Goal: Task Accomplishment & Management: Use online tool/utility

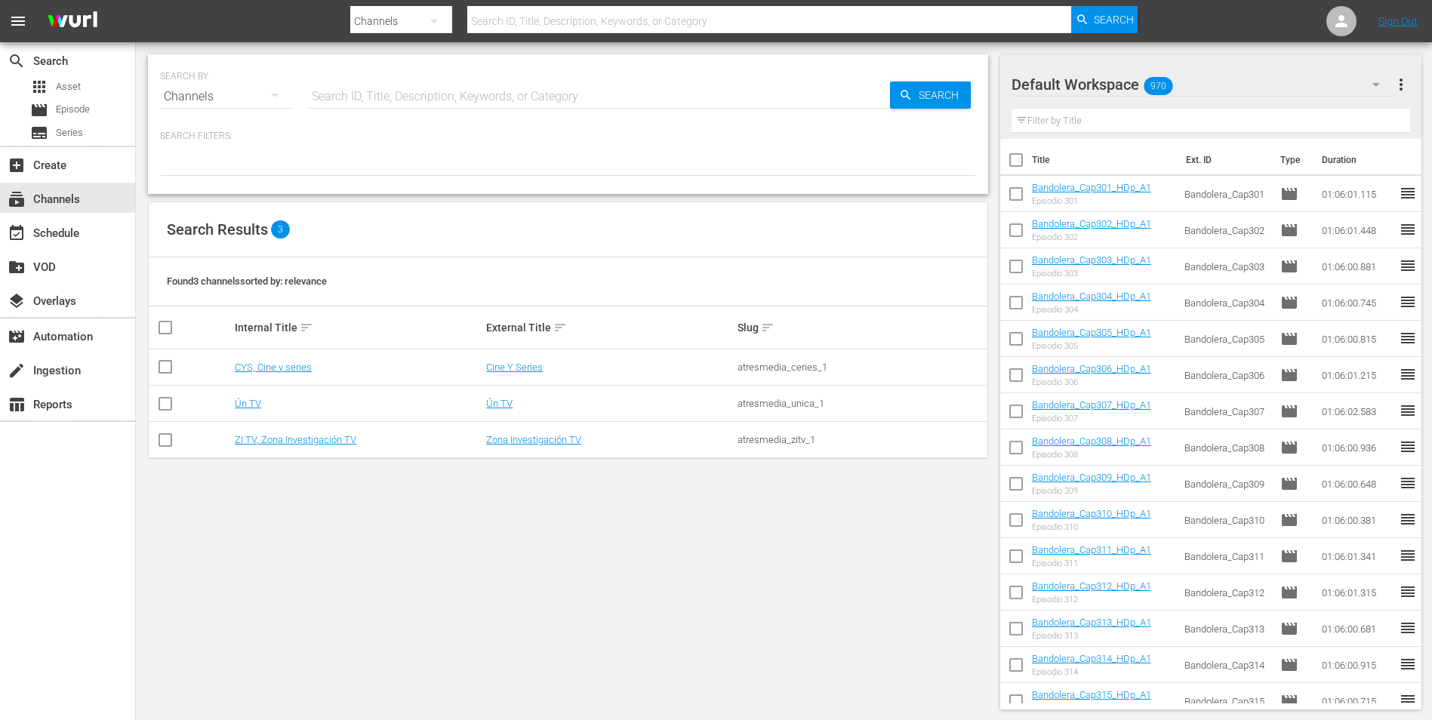
click at [287, 447] on td "ZI TV, Zona Investigación TV" at bounding box center [357, 440] width 251 height 36
click at [288, 442] on link "ZI TV, Zona Investigación TV" at bounding box center [296, 439] width 122 height 11
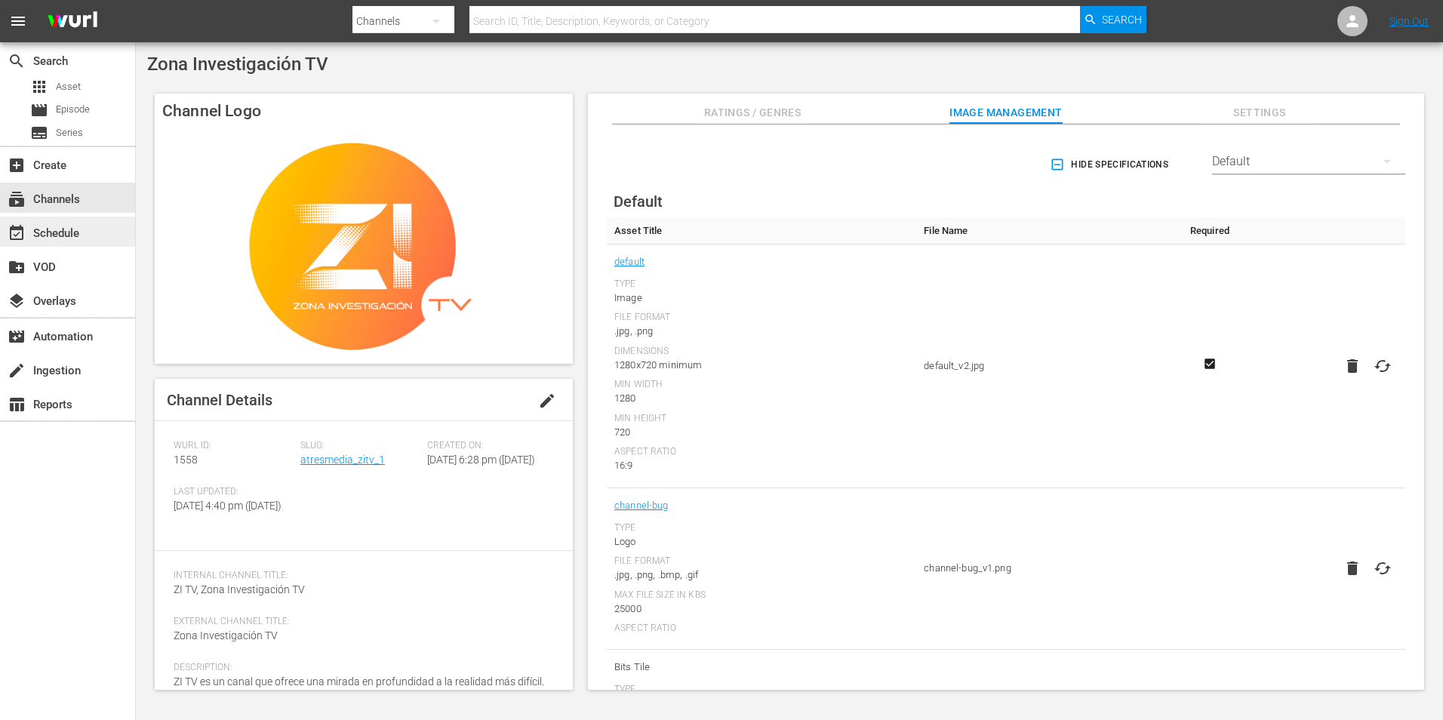
click at [55, 228] on div "event_available Schedule" at bounding box center [42, 231] width 85 height 14
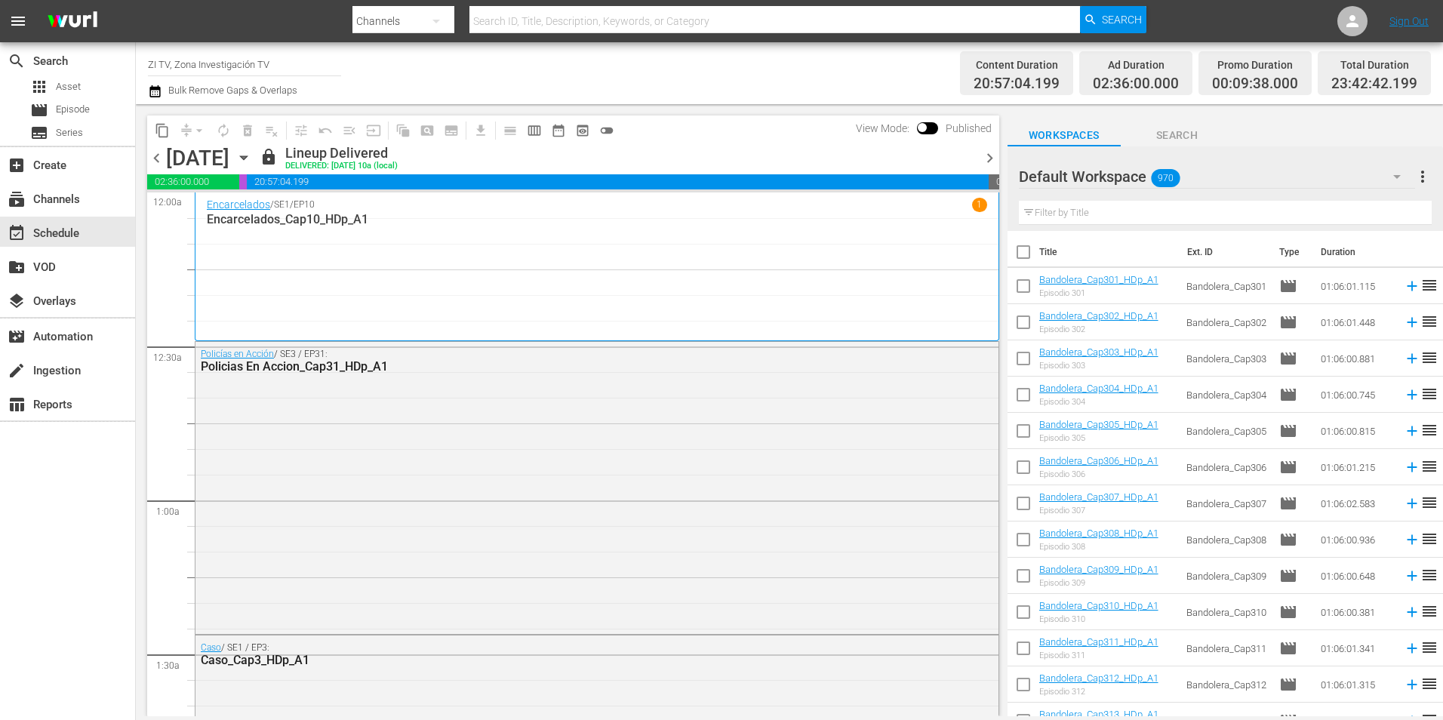
click at [989, 158] on span "chevron_right" at bounding box center [989, 158] width 19 height 19
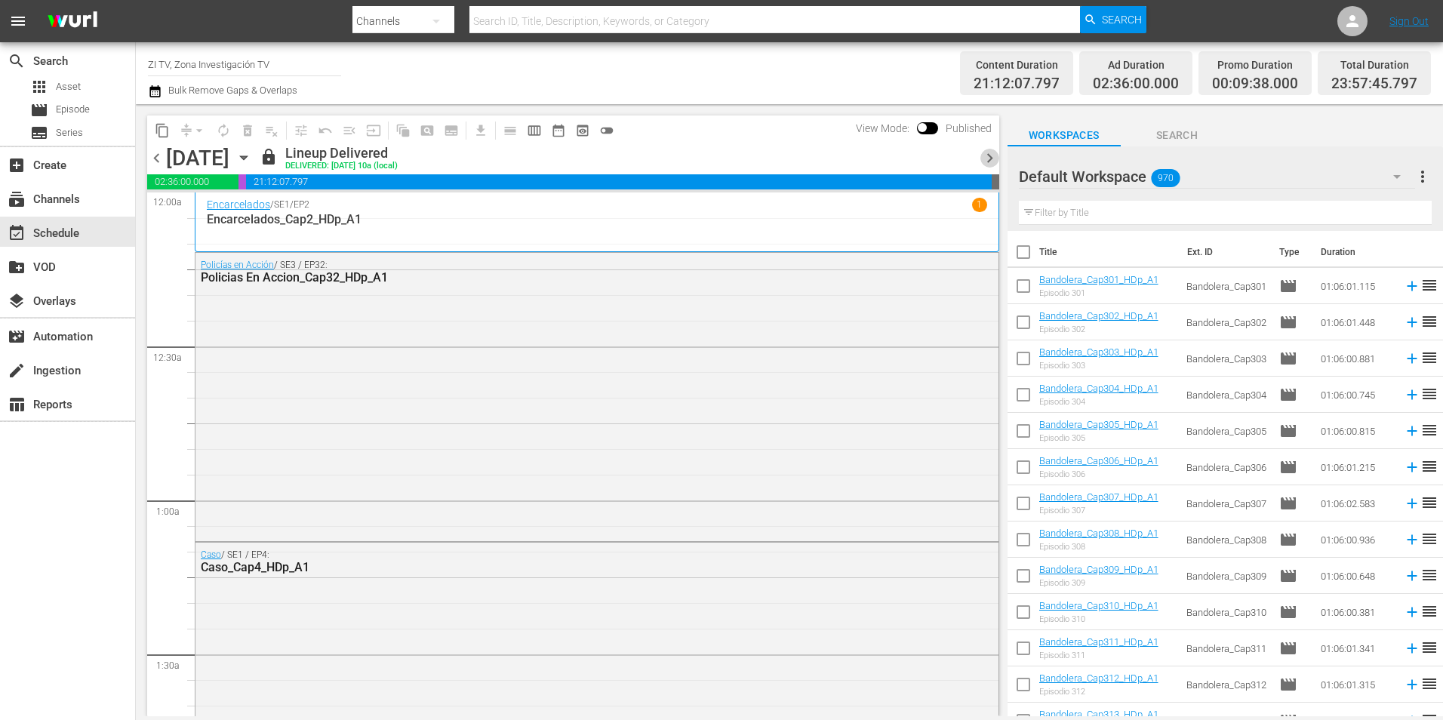
click at [989, 158] on span "chevron_right" at bounding box center [989, 158] width 19 height 19
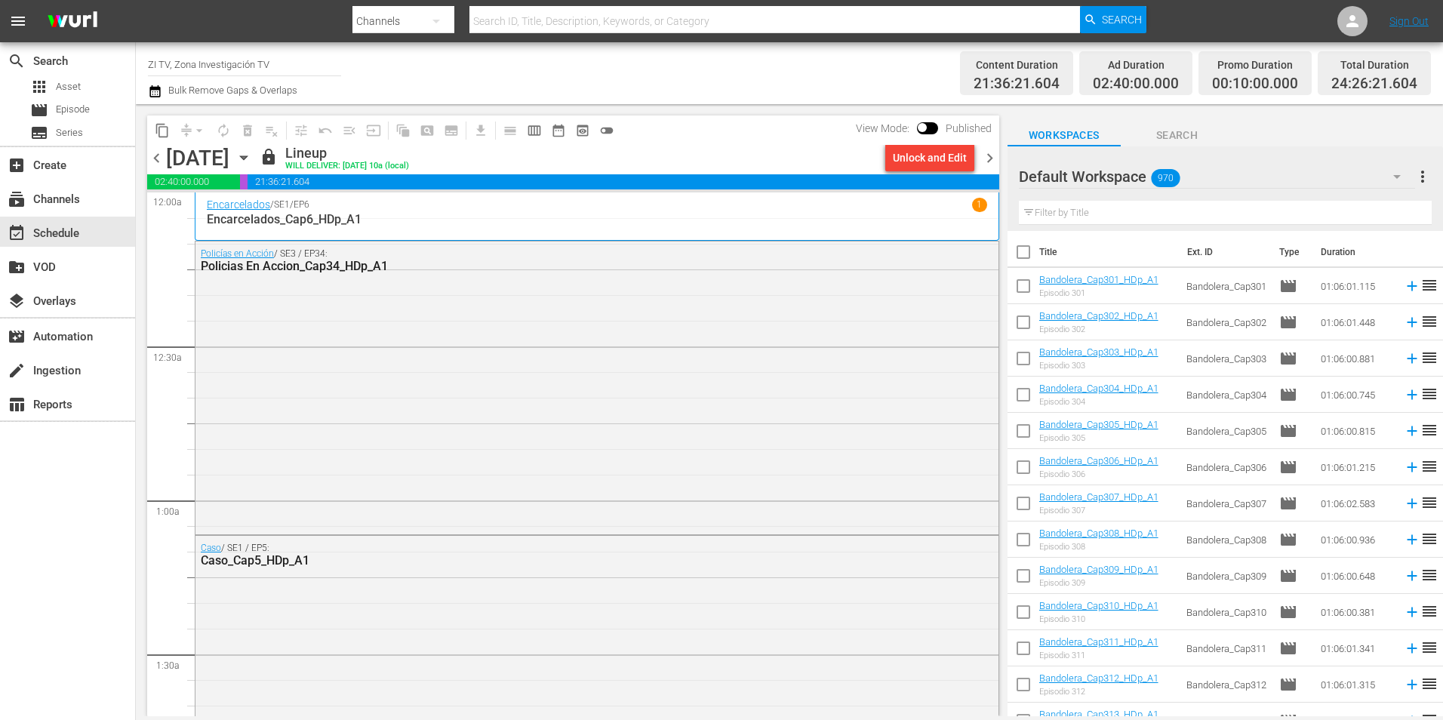
click at [989, 158] on span "chevron_right" at bounding box center [989, 158] width 19 height 19
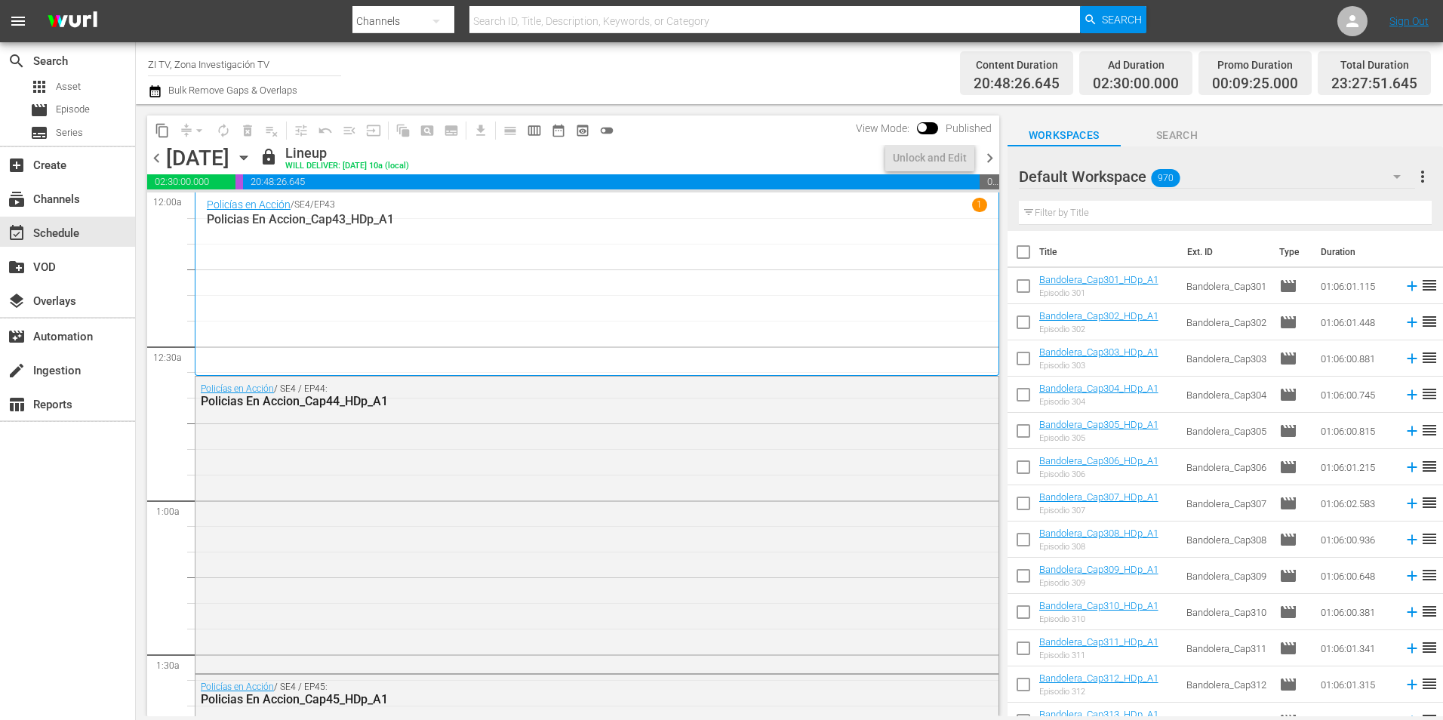
click at [989, 158] on span "chevron_right" at bounding box center [989, 158] width 19 height 19
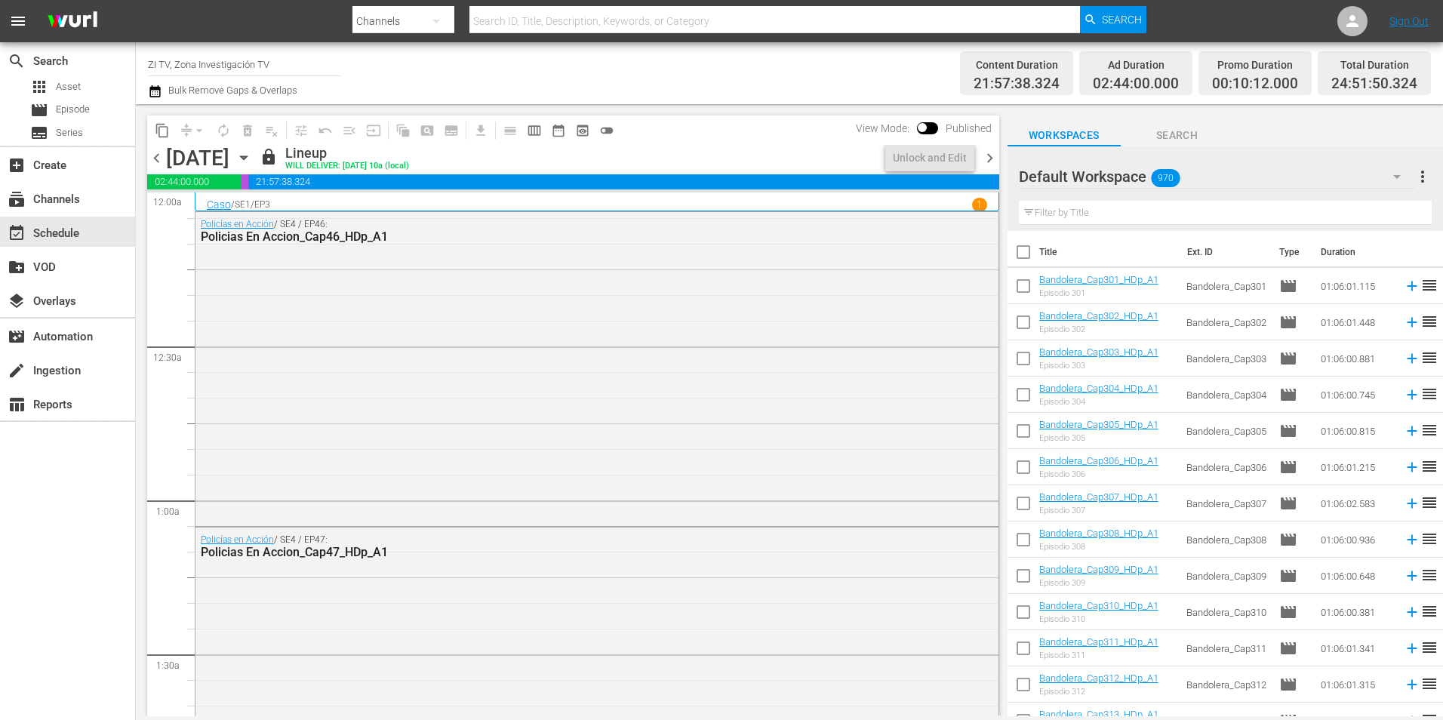
click at [989, 158] on span "chevron_right" at bounding box center [989, 158] width 19 height 19
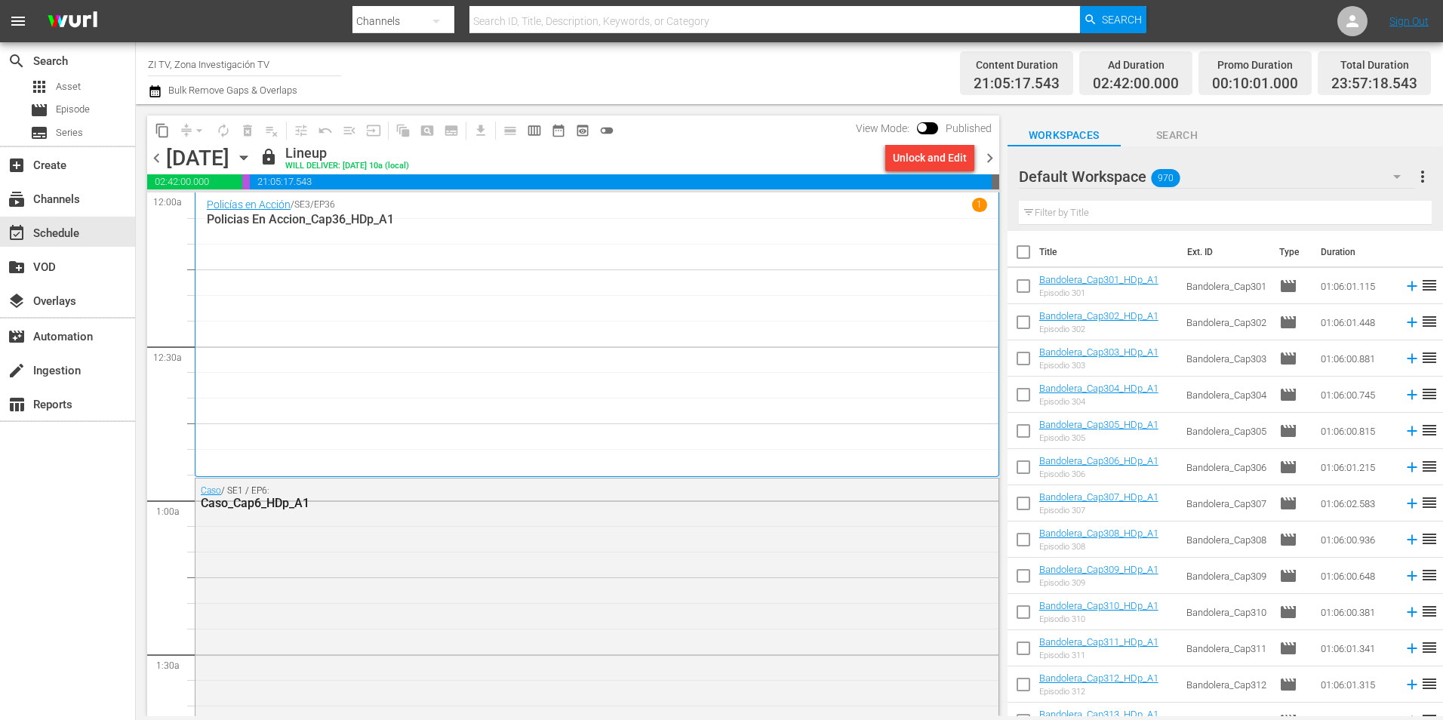
click at [989, 158] on span "chevron_right" at bounding box center [989, 158] width 19 height 19
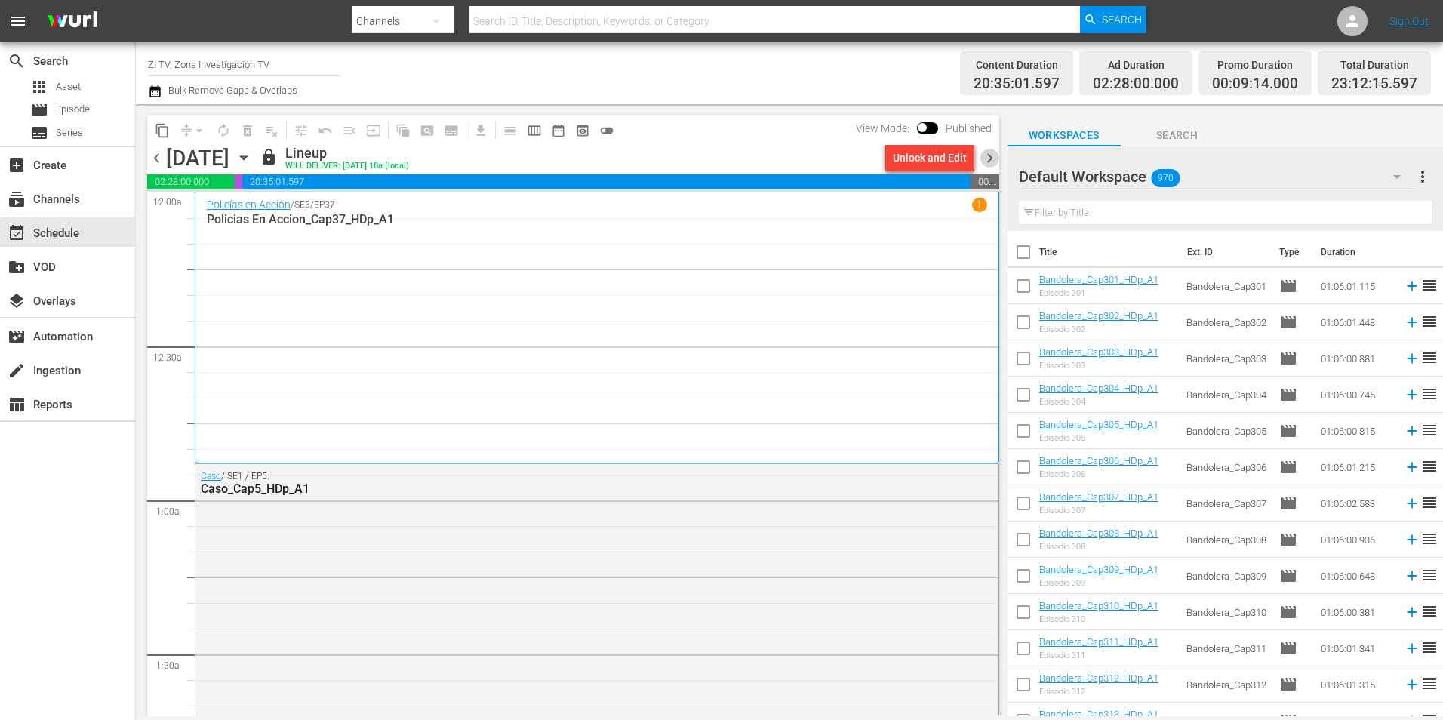
click at [989, 158] on span "chevron_right" at bounding box center [989, 158] width 19 height 19
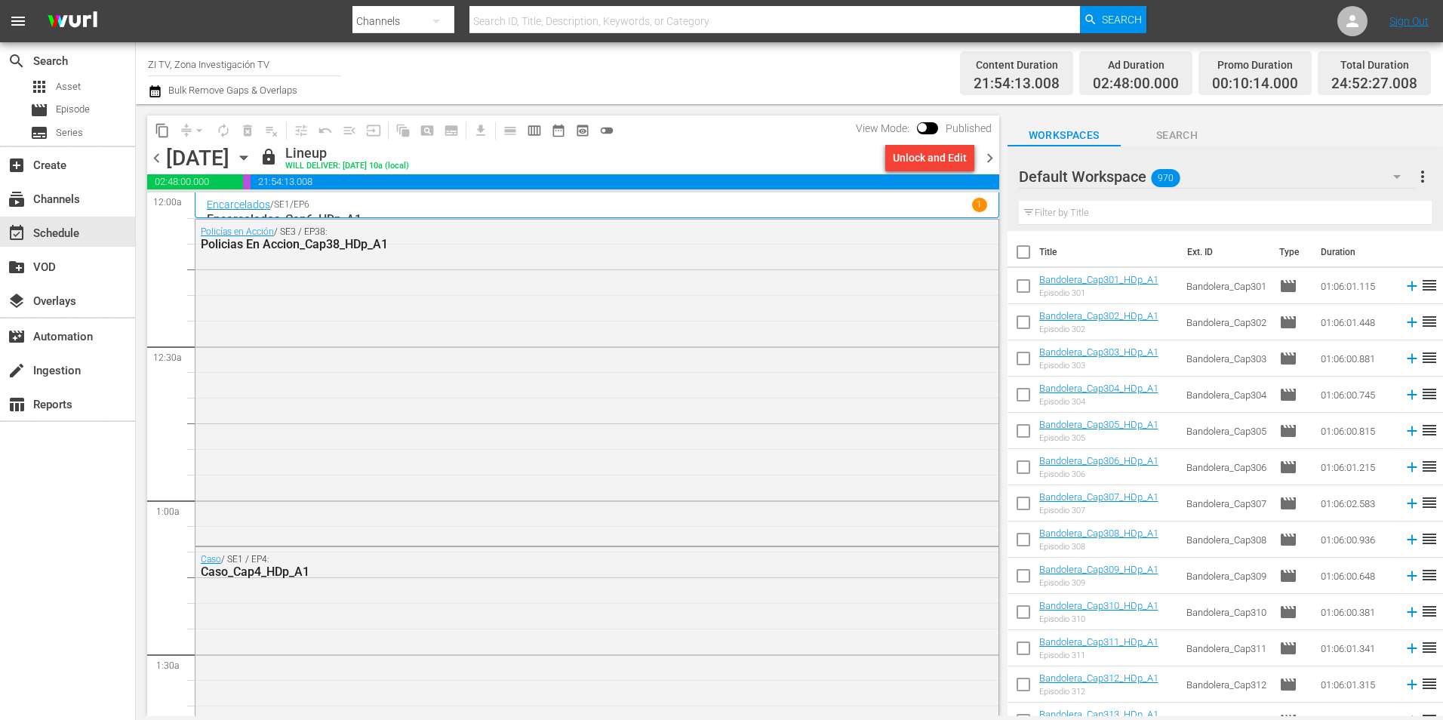
click at [989, 158] on span "chevron_right" at bounding box center [989, 158] width 19 height 19
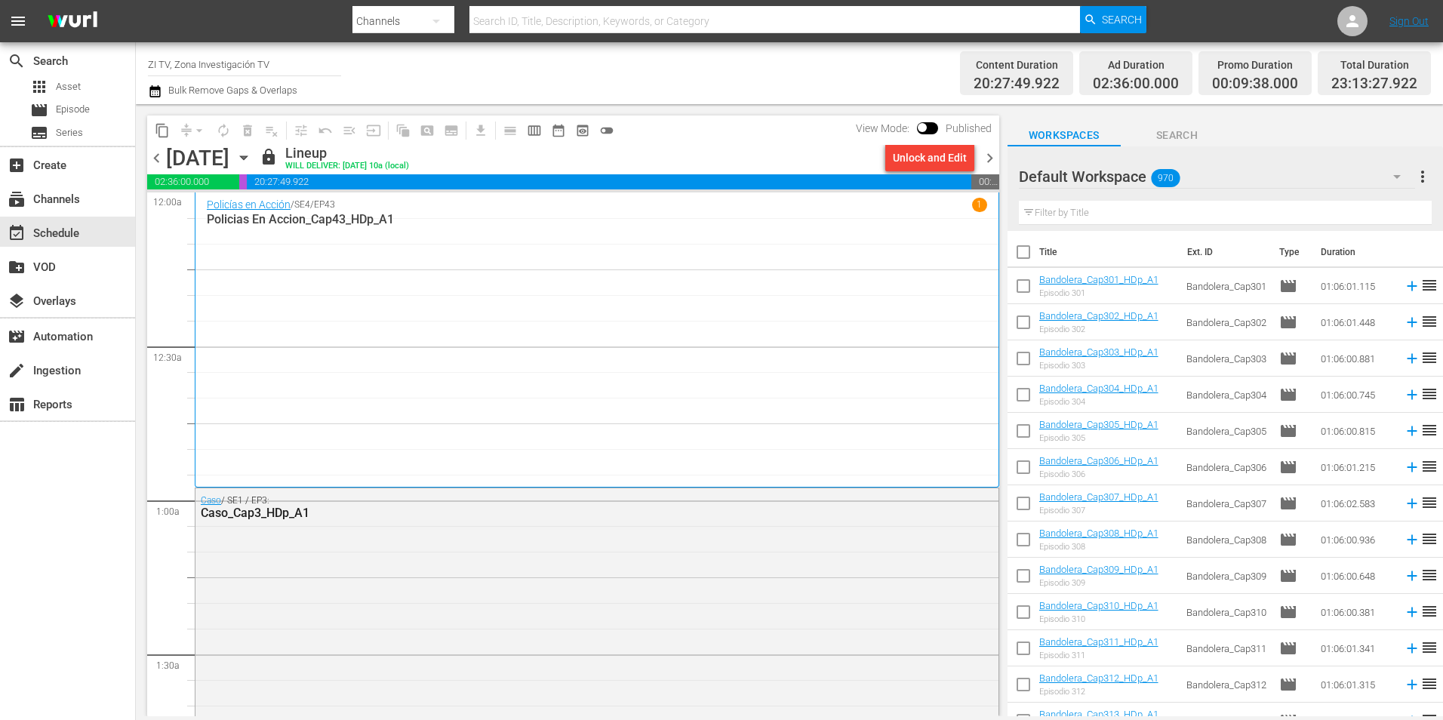
click at [989, 158] on span "chevron_right" at bounding box center [989, 158] width 19 height 19
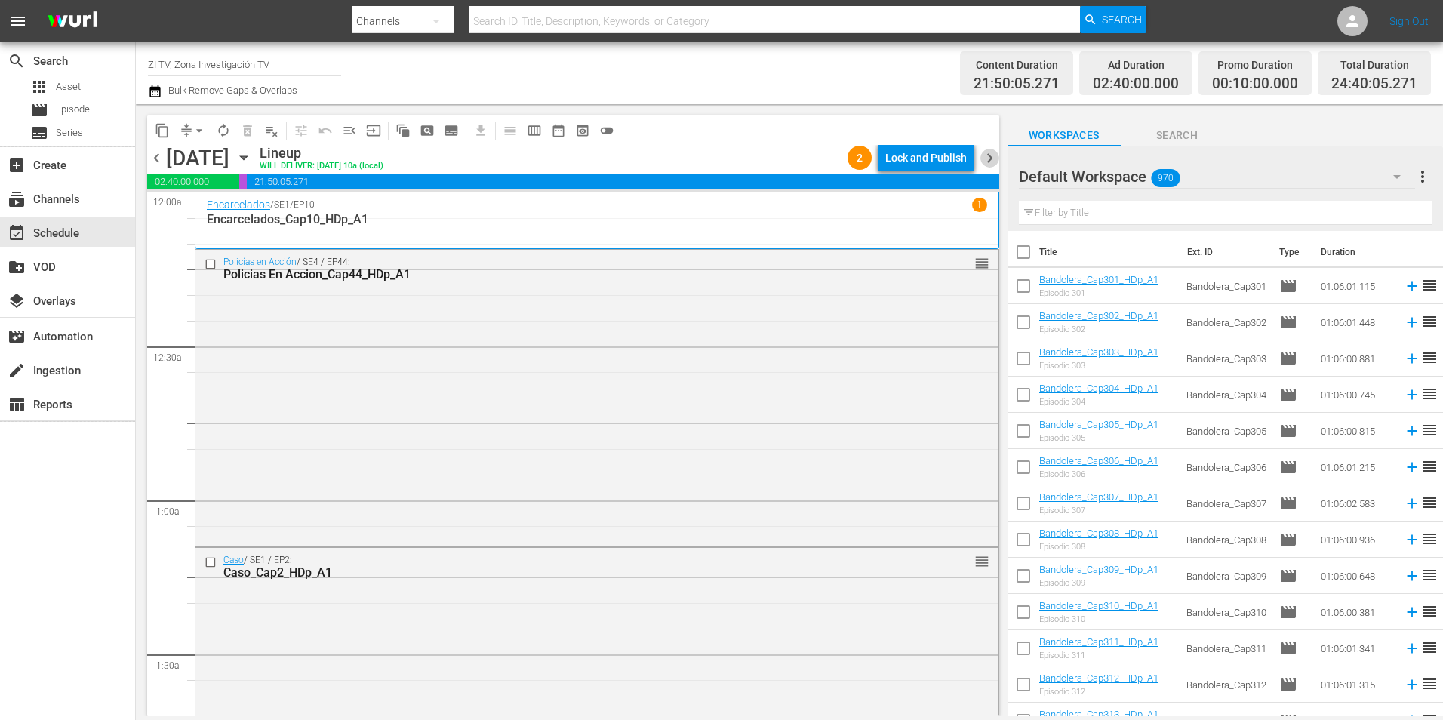
click at [989, 158] on span "chevron_right" at bounding box center [989, 158] width 19 height 19
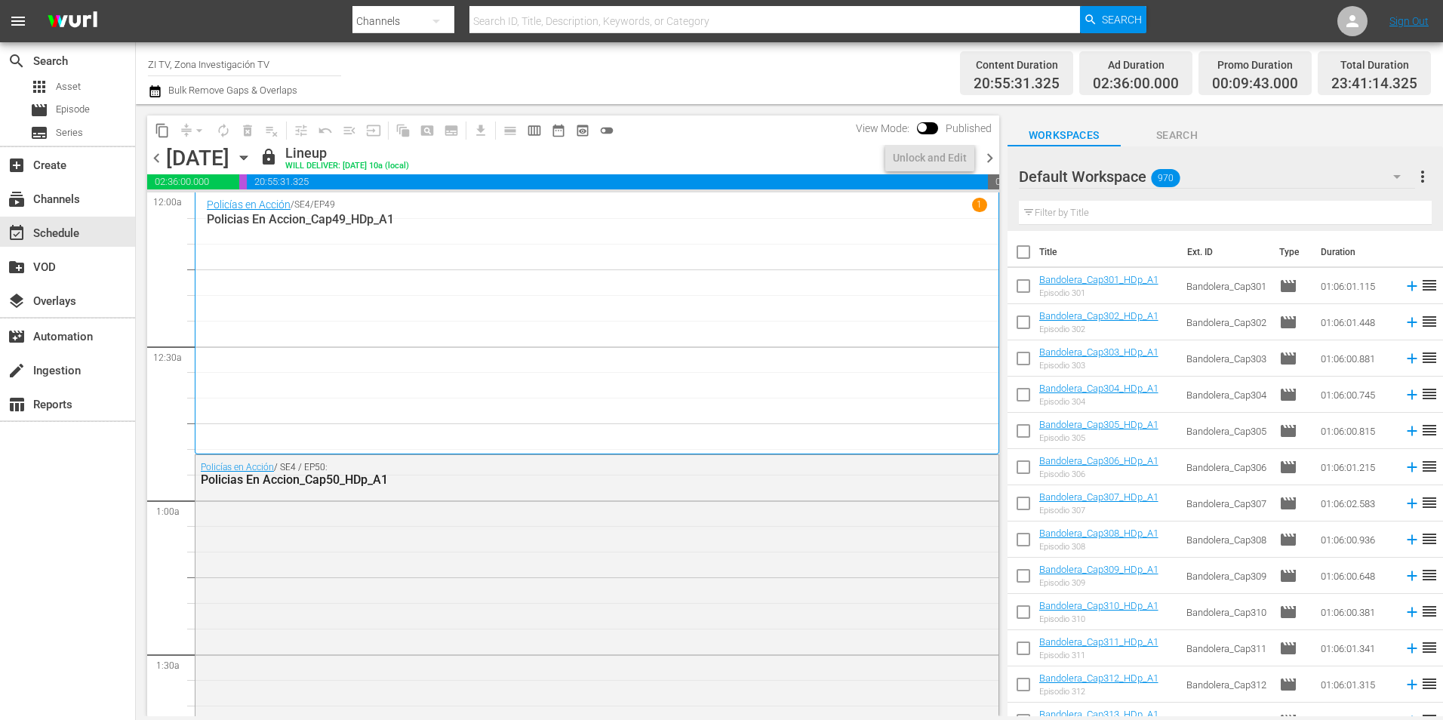
click at [989, 158] on span "chevron_right" at bounding box center [989, 158] width 19 height 19
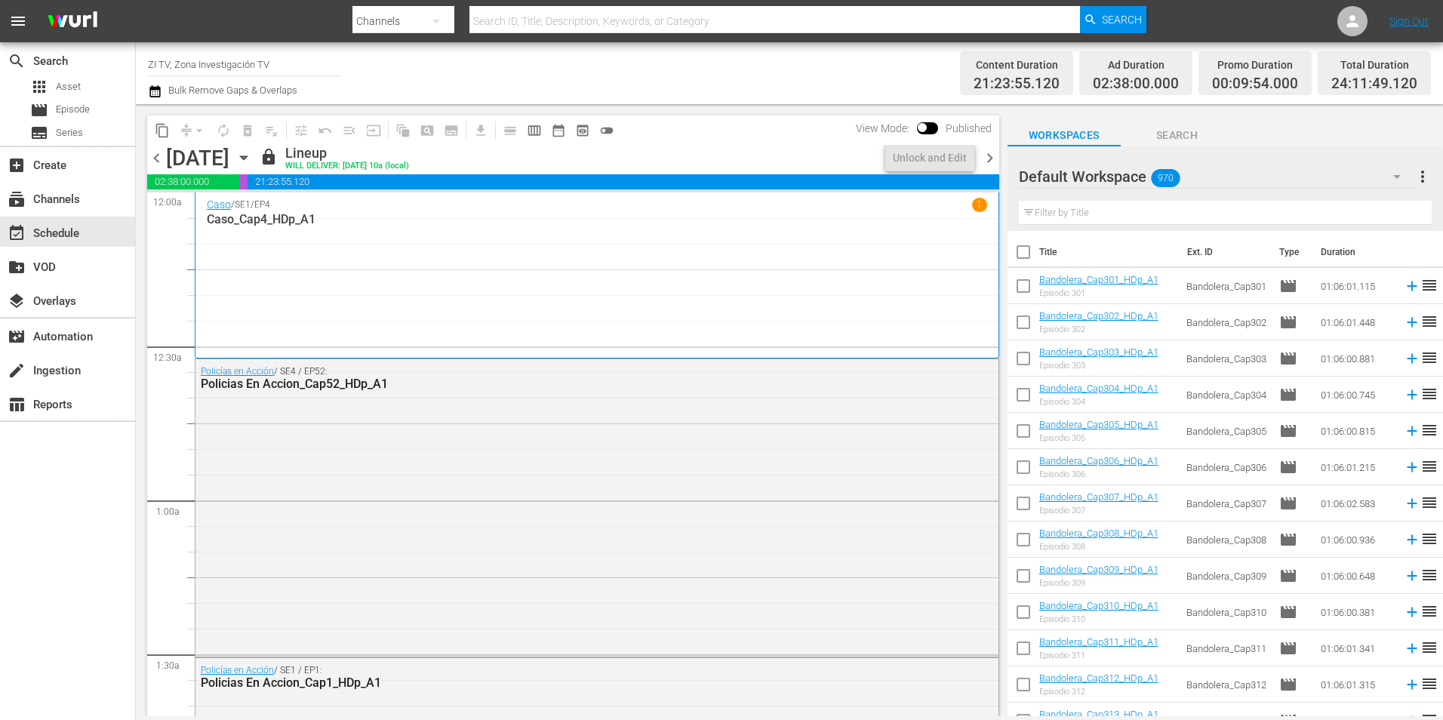
click at [989, 158] on span "chevron_right" at bounding box center [989, 158] width 19 height 19
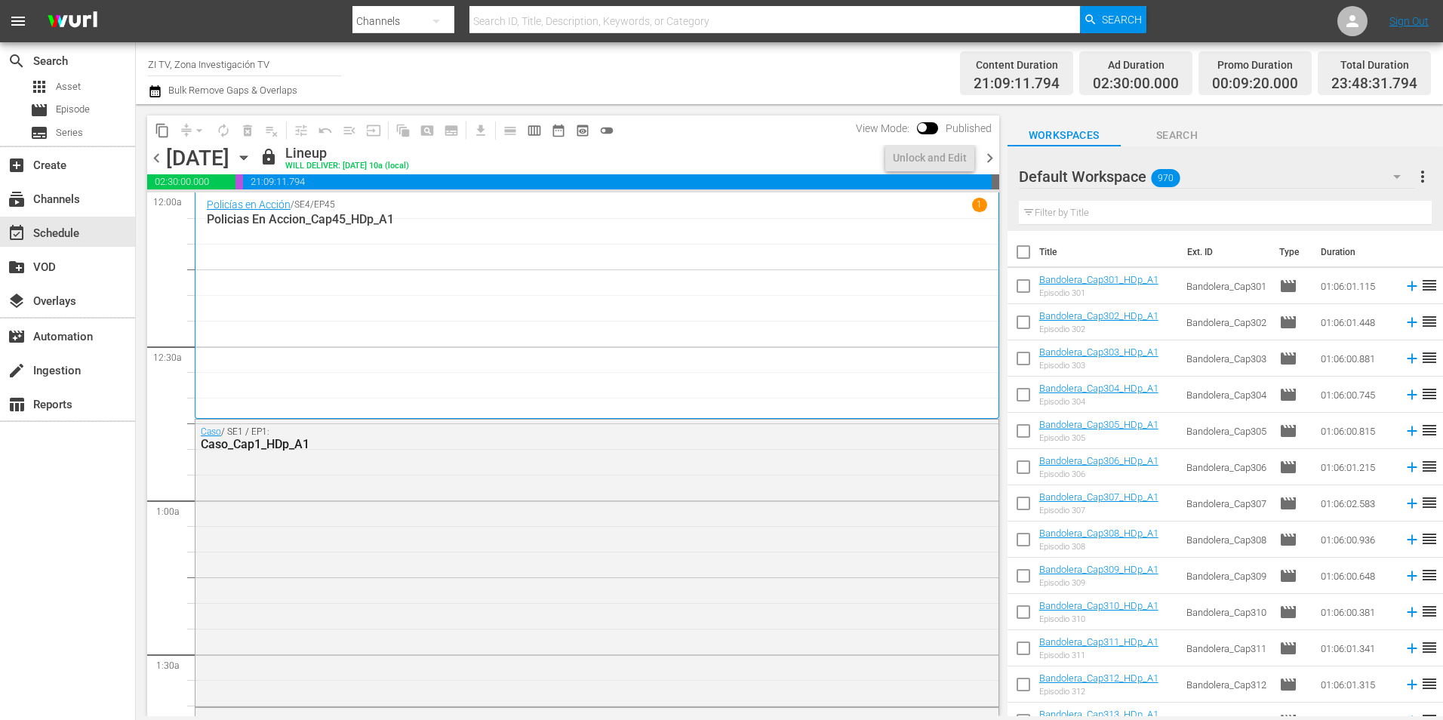
click at [989, 158] on span "chevron_right" at bounding box center [989, 158] width 19 height 19
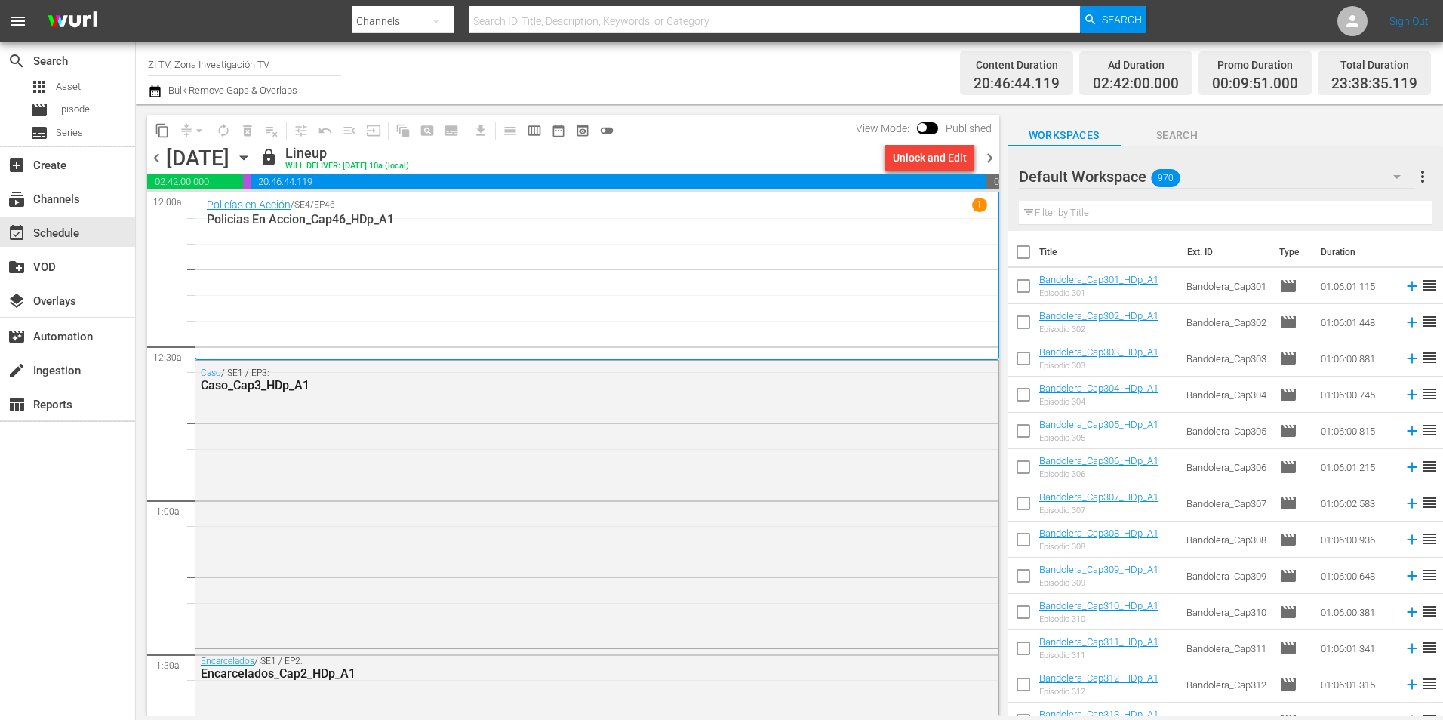
click at [989, 158] on span "chevron_right" at bounding box center [989, 158] width 19 height 19
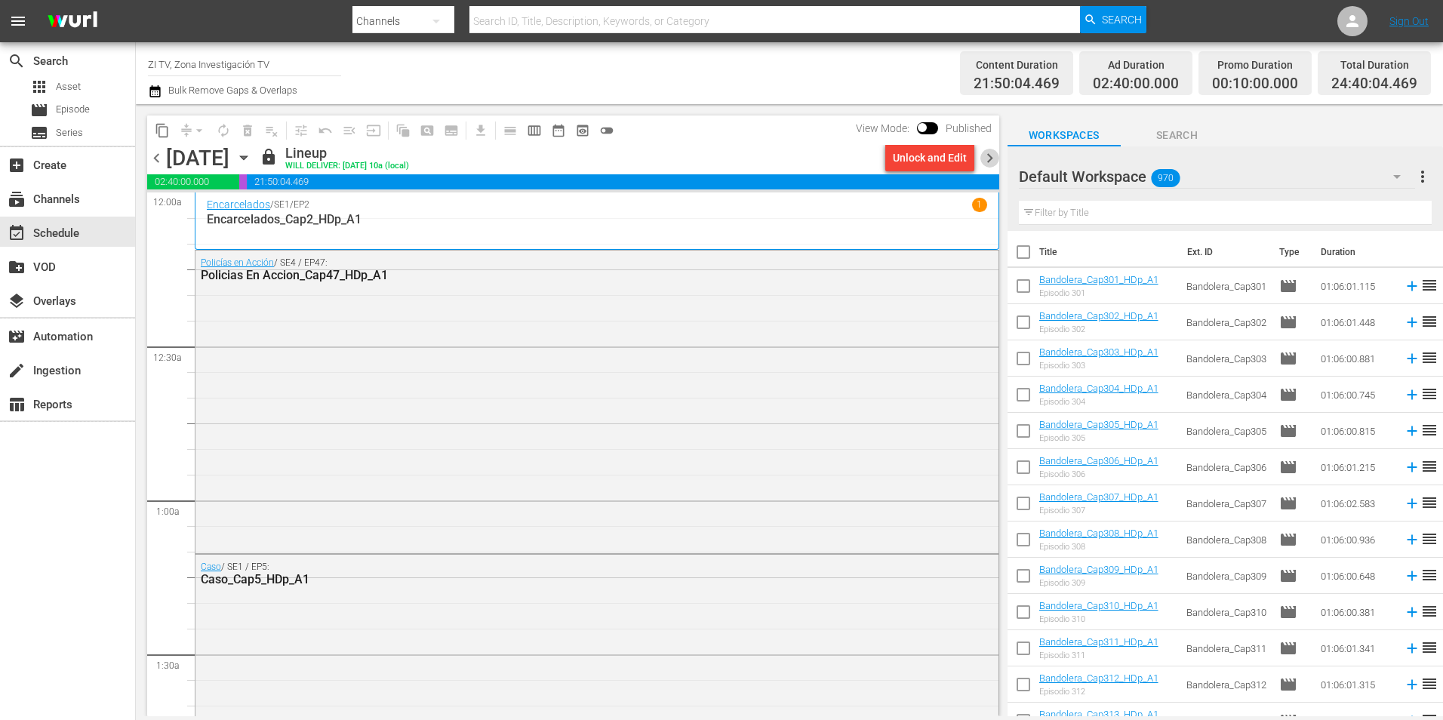
click at [989, 158] on span "chevron_right" at bounding box center [989, 158] width 19 height 19
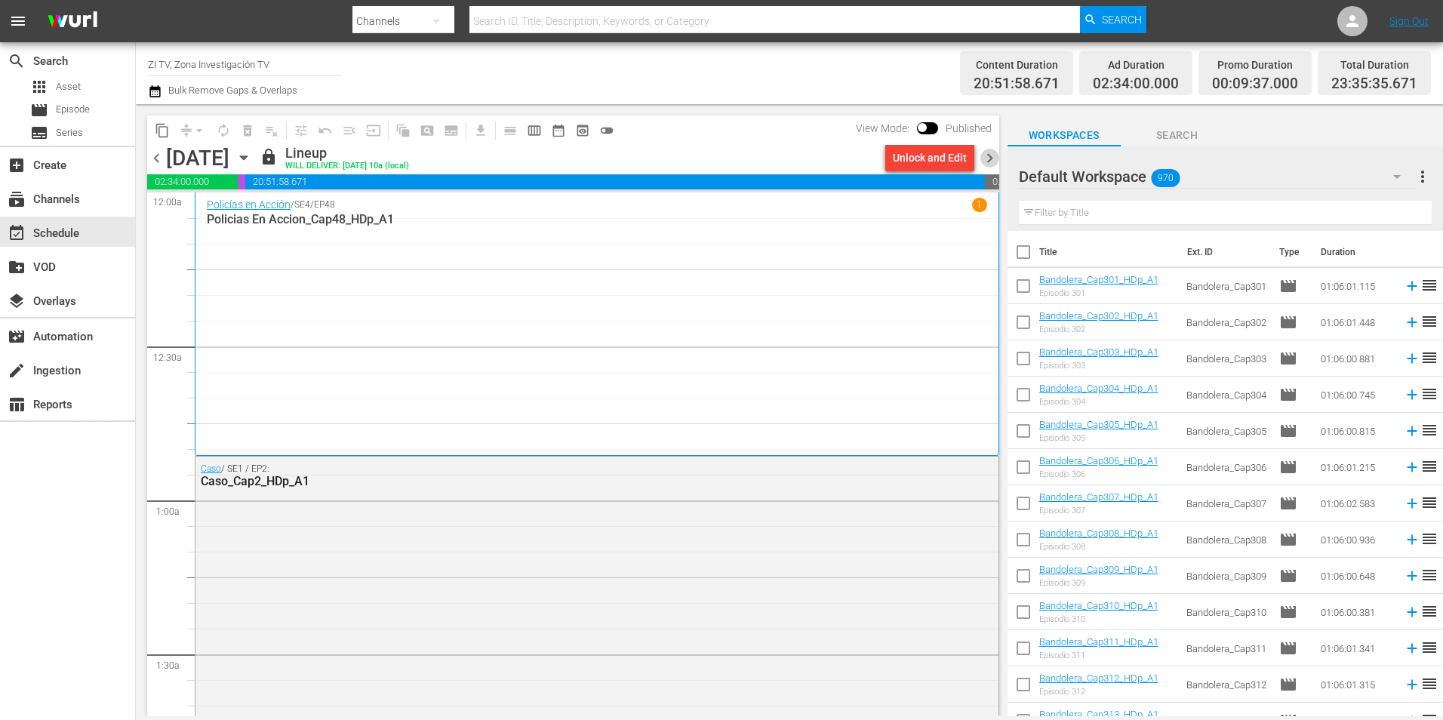
click at [989, 158] on span "chevron_right" at bounding box center [989, 158] width 19 height 19
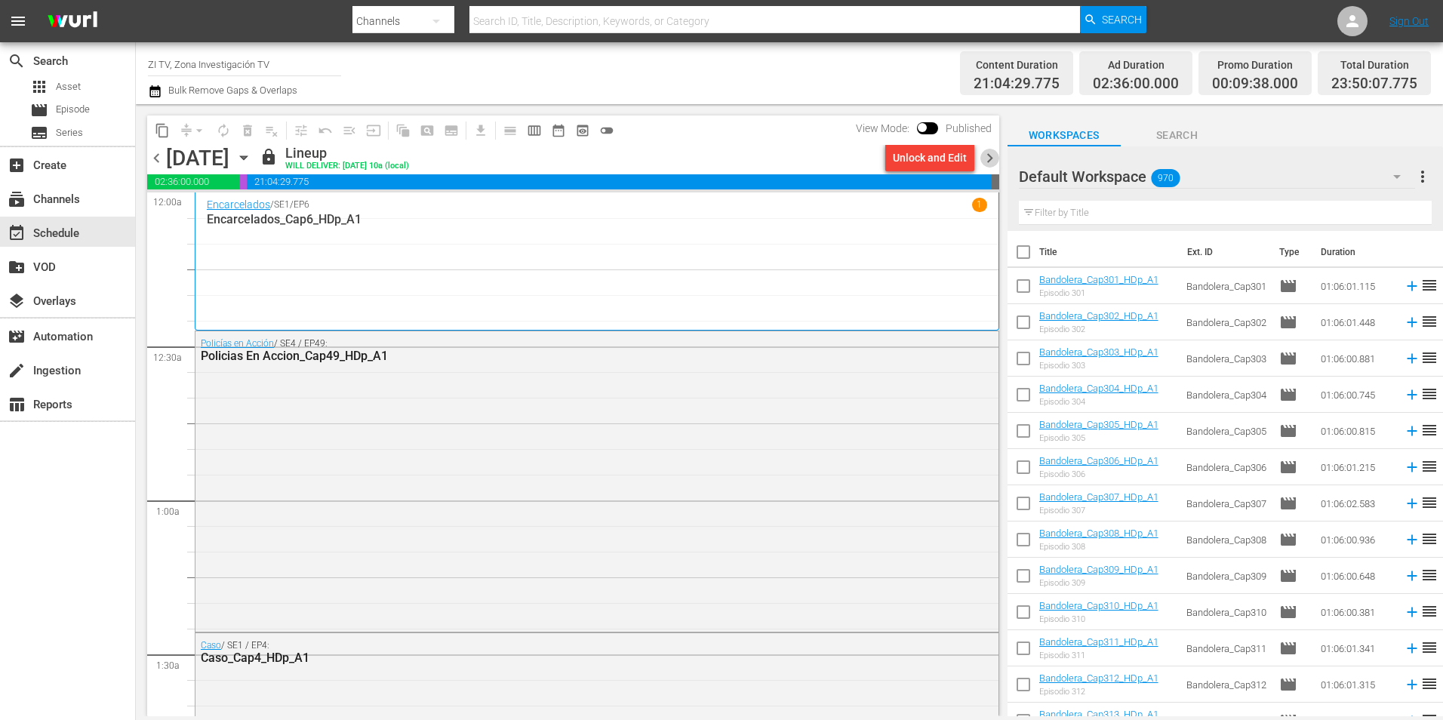
click at [988, 158] on span "chevron_right" at bounding box center [989, 158] width 19 height 19
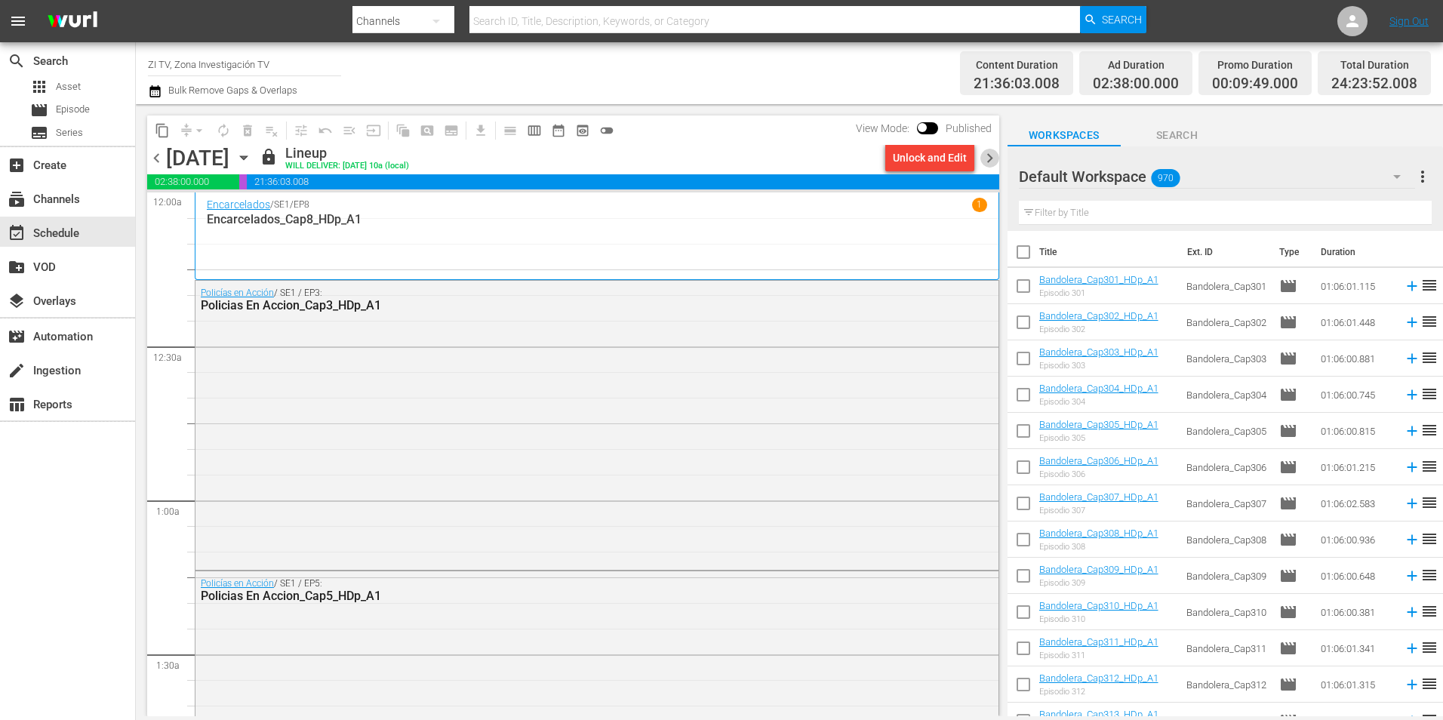
click at [988, 158] on span "chevron_right" at bounding box center [989, 158] width 19 height 19
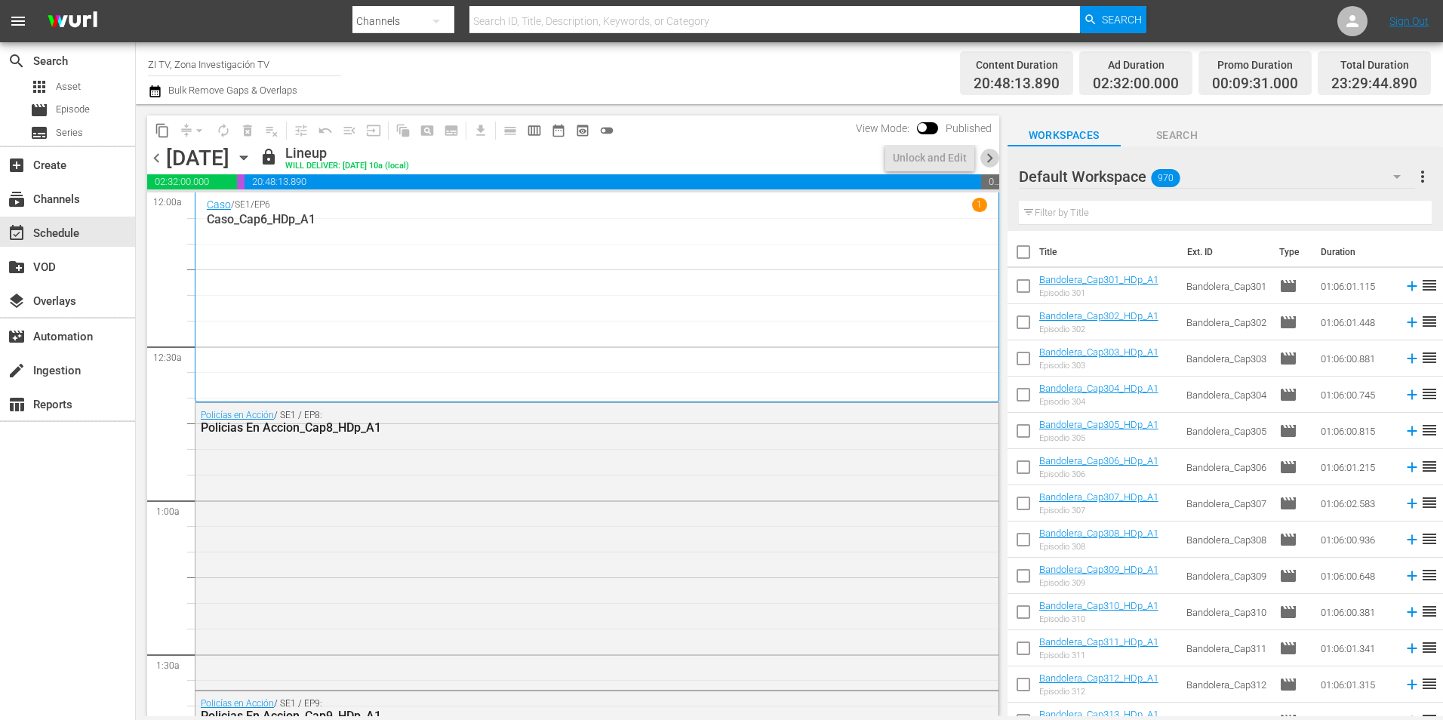
click at [988, 158] on span "chevron_right" at bounding box center [989, 158] width 19 height 19
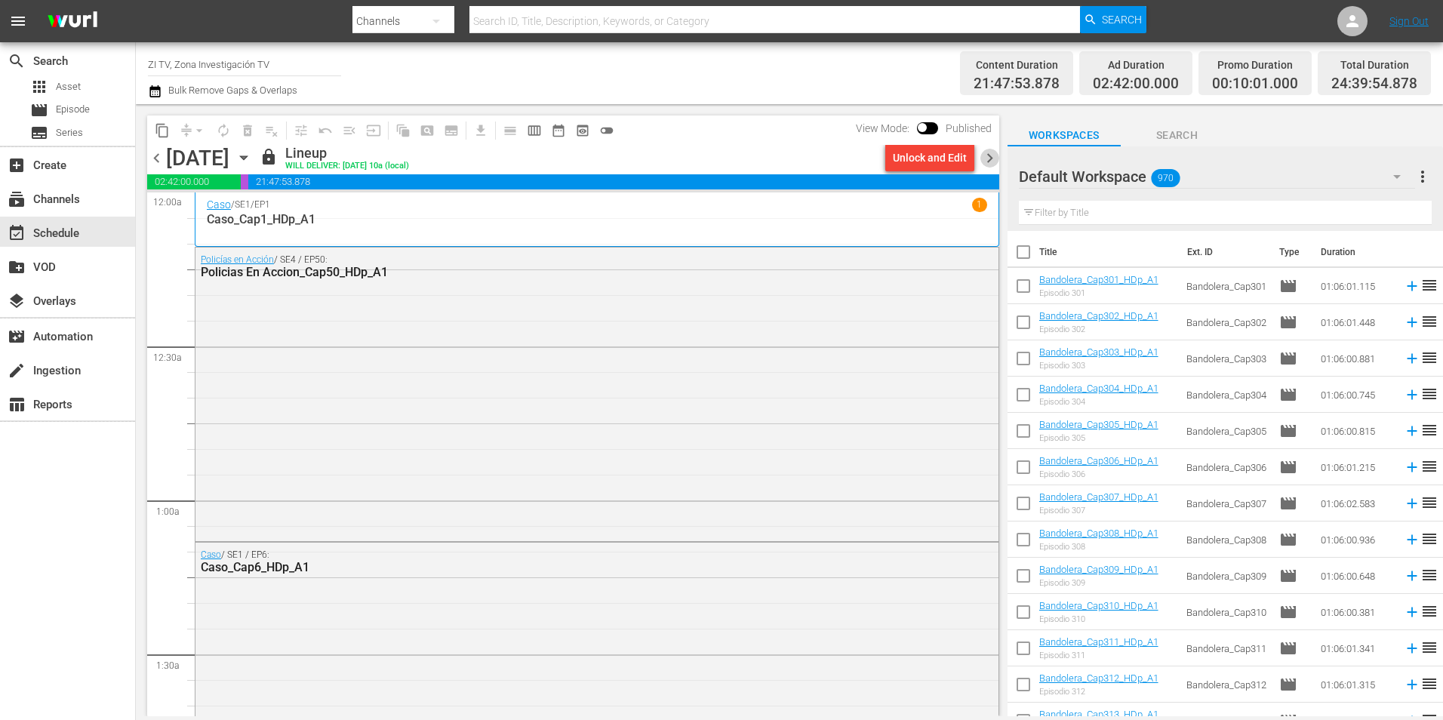
click at [988, 158] on span "chevron_right" at bounding box center [989, 158] width 19 height 19
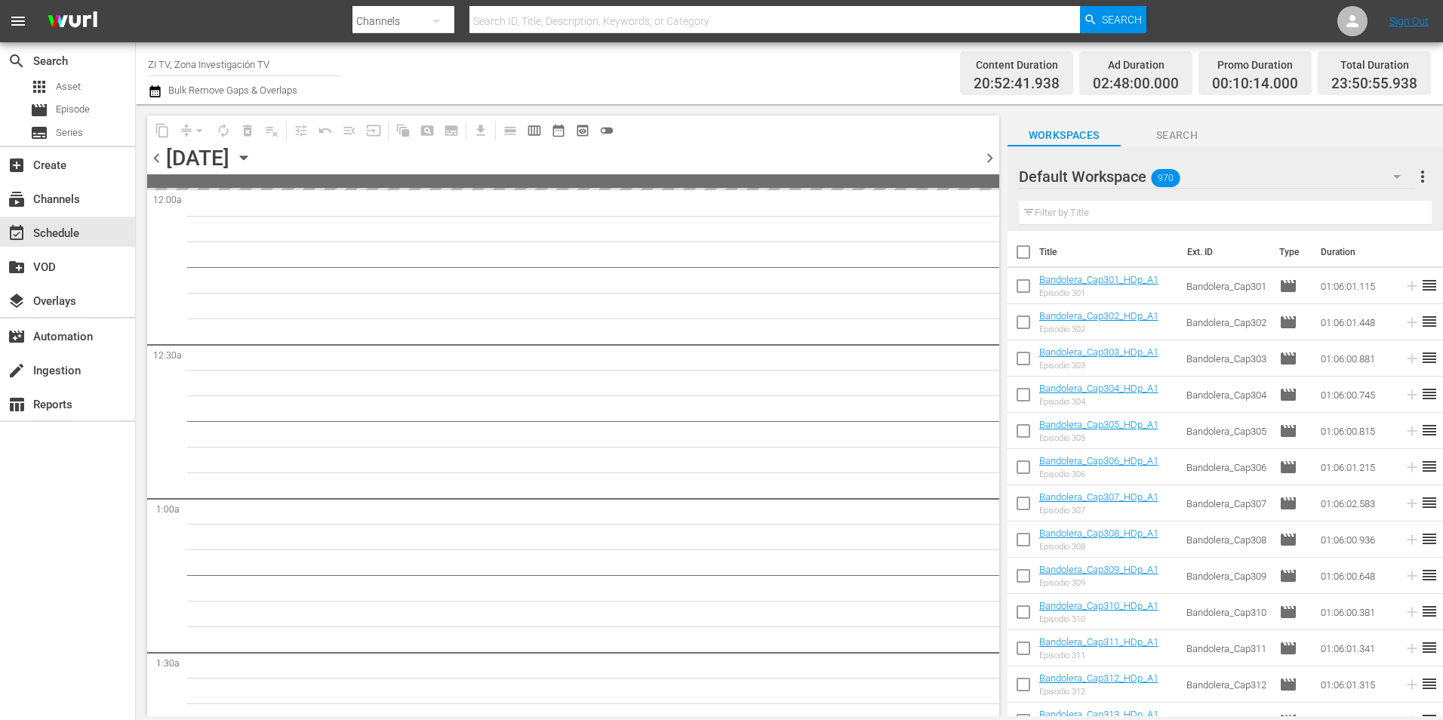
click at [988, 158] on span "chevron_right" at bounding box center [989, 158] width 19 height 19
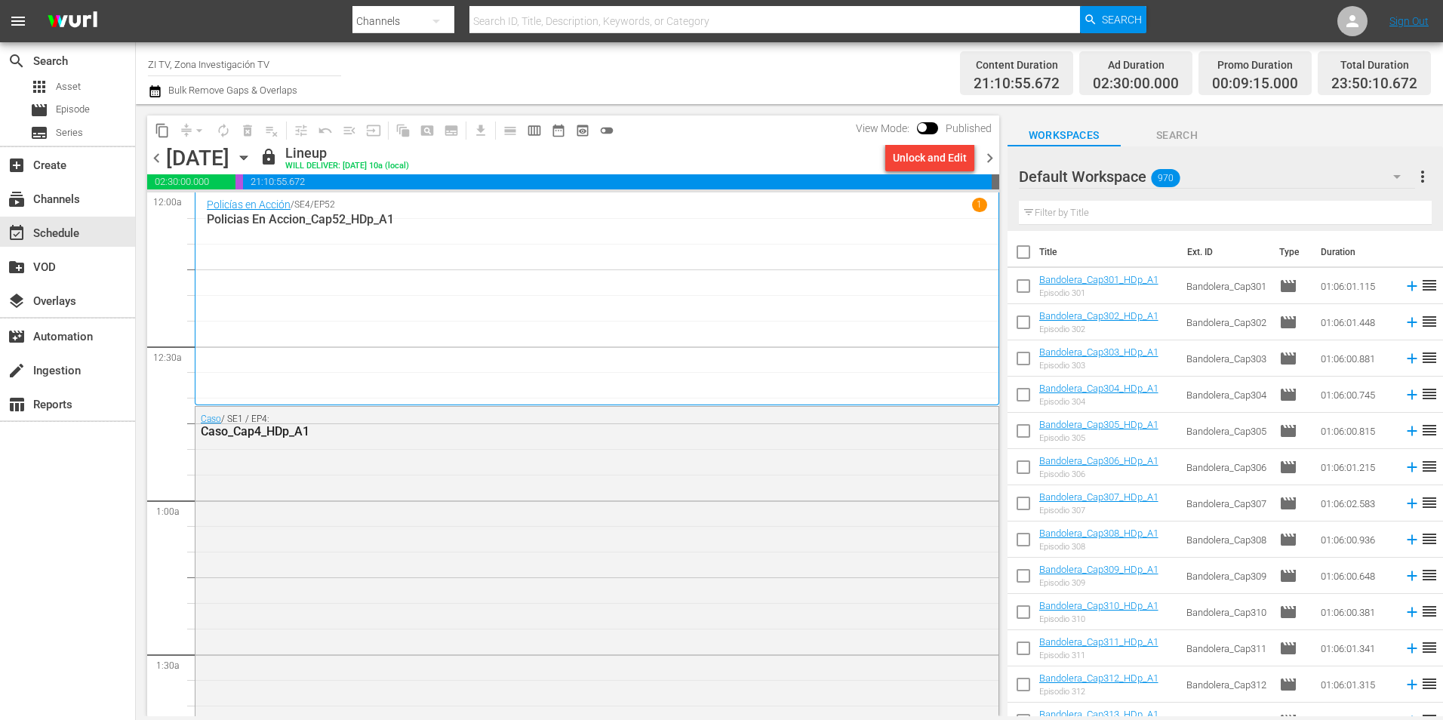
click at [988, 158] on span "chevron_right" at bounding box center [989, 158] width 19 height 19
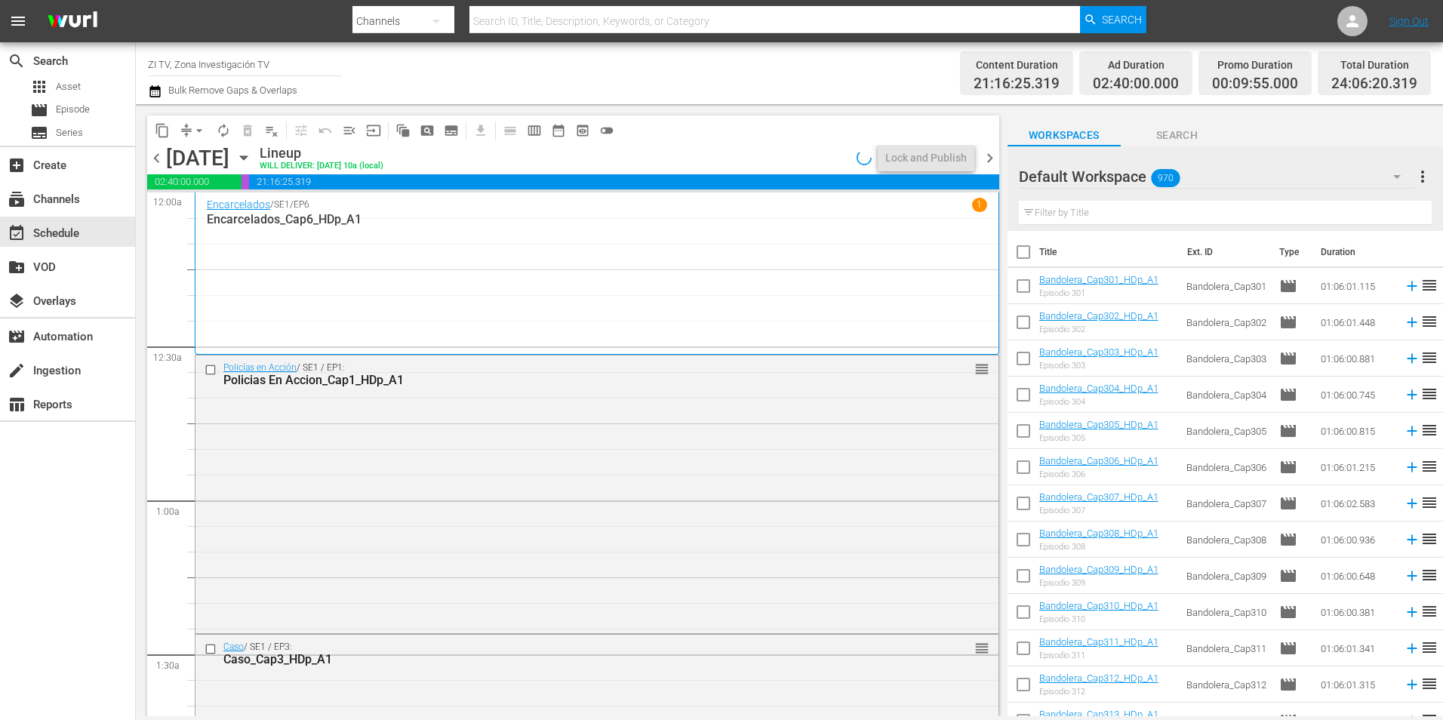
click at [988, 158] on span "chevron_right" at bounding box center [989, 158] width 19 height 19
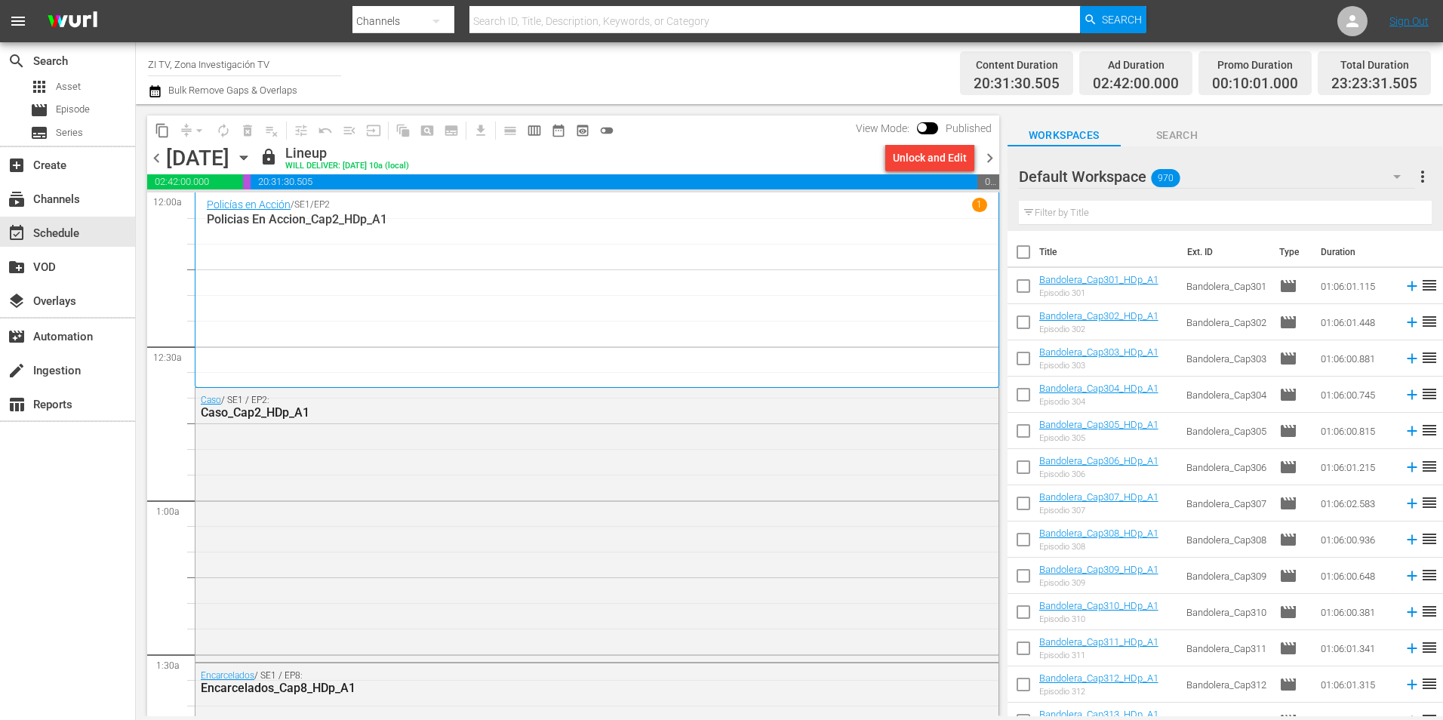
click at [988, 158] on span "chevron_right" at bounding box center [989, 158] width 19 height 19
